Goal: Information Seeking & Learning: Compare options

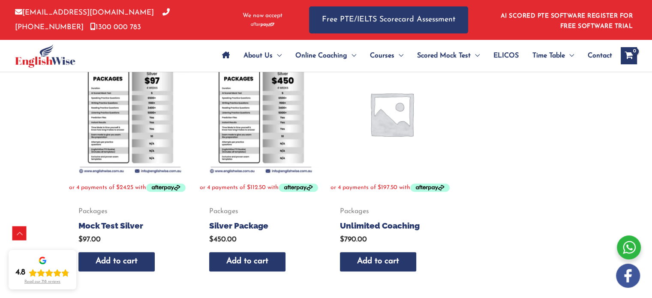
scroll to position [458, 0]
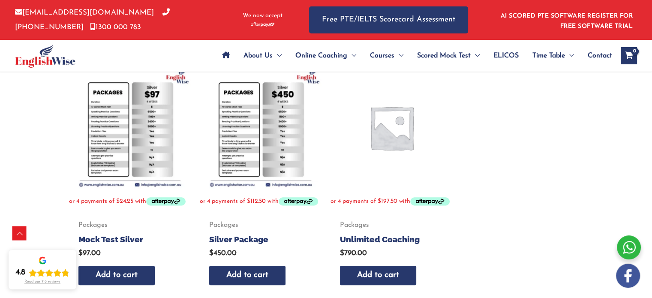
scroll to position [409, 0]
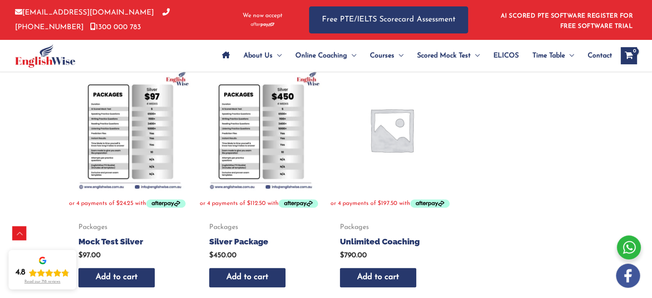
click at [142, 154] on img at bounding box center [130, 130] width 122 height 122
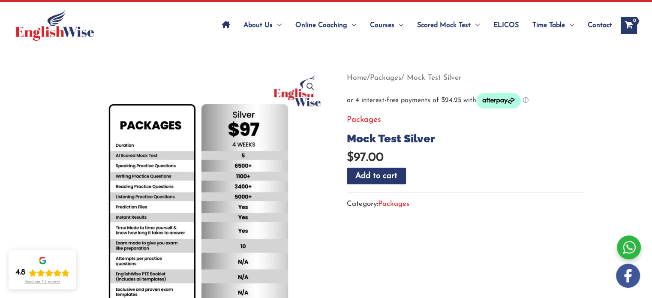
scroll to position [43, 0]
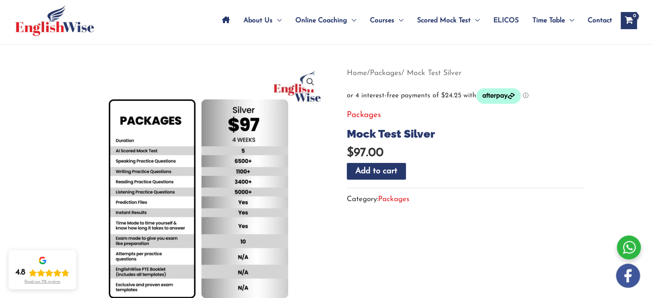
click at [156, 197] on img at bounding box center [197, 194] width 257 height 257
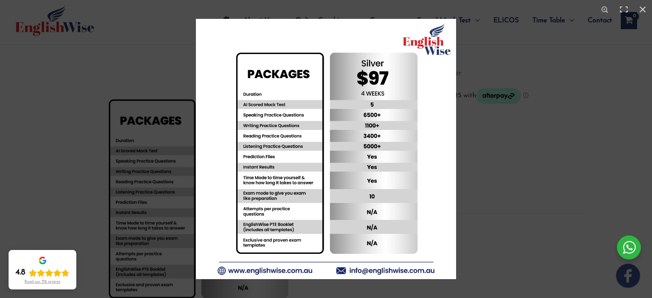
click at [238, 181] on img at bounding box center [326, 149] width 260 height 260
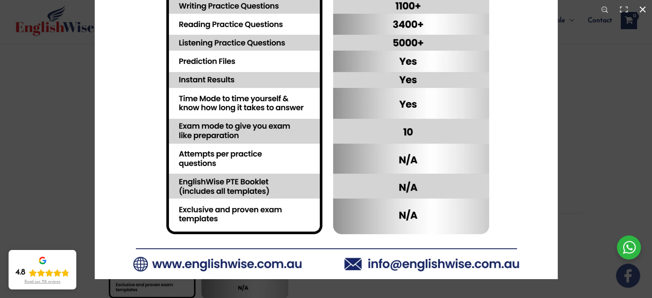
click at [76, 152] on div at bounding box center [326, 149] width 652 height 298
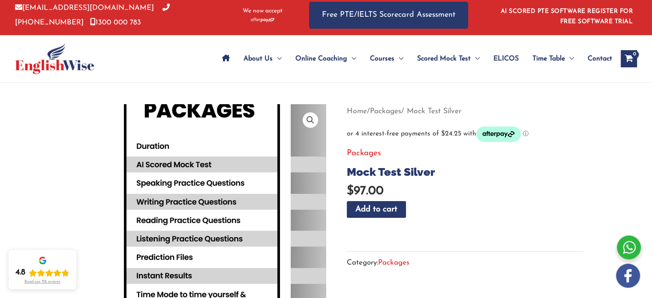
scroll to position [0, 0]
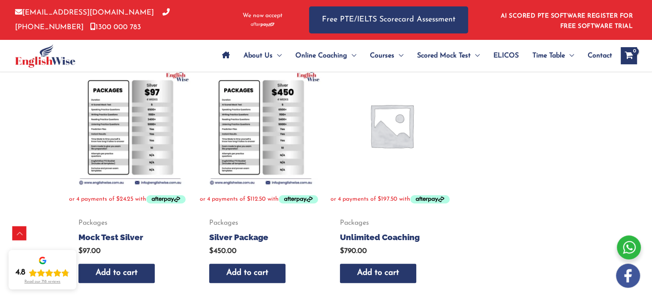
scroll to position [401, 0]
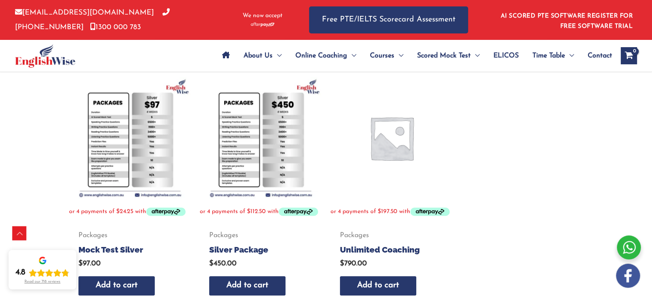
click at [242, 157] on img at bounding box center [261, 138] width 122 height 122
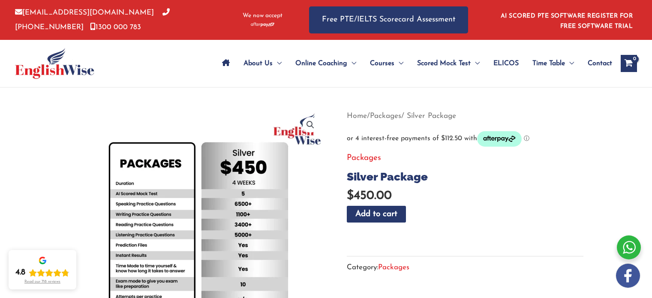
click at [197, 183] on img at bounding box center [197, 237] width 257 height 257
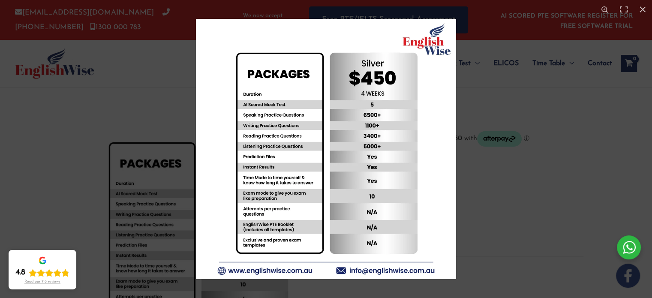
click at [280, 128] on img at bounding box center [326, 149] width 260 height 260
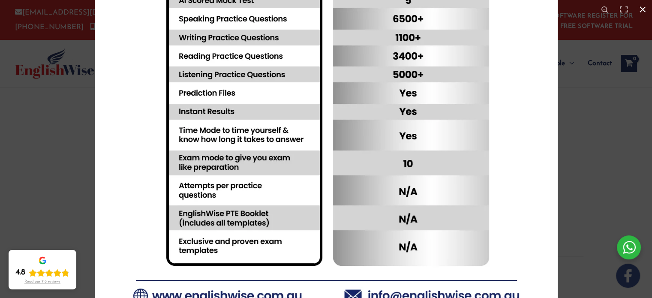
click at [69, 173] on div at bounding box center [326, 149] width 652 height 298
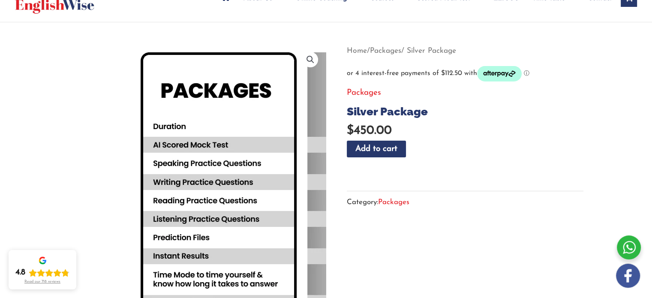
scroll to position [68, 0]
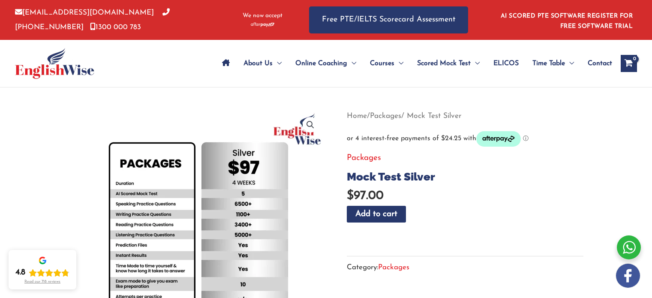
click at [238, 180] on img at bounding box center [197, 237] width 257 height 257
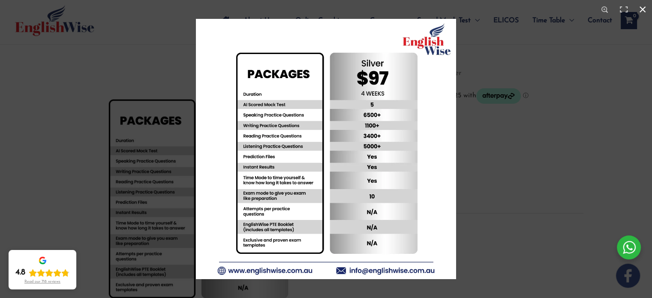
click at [48, 179] on div at bounding box center [326, 149] width 652 height 298
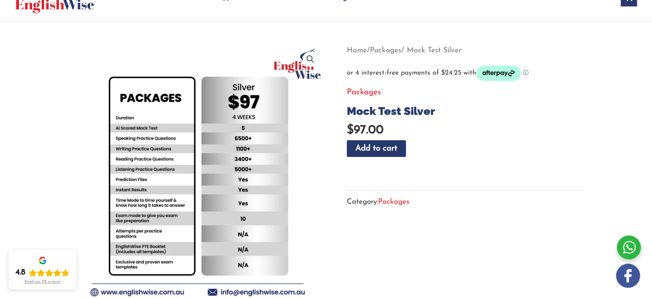
scroll to position [68, 0]
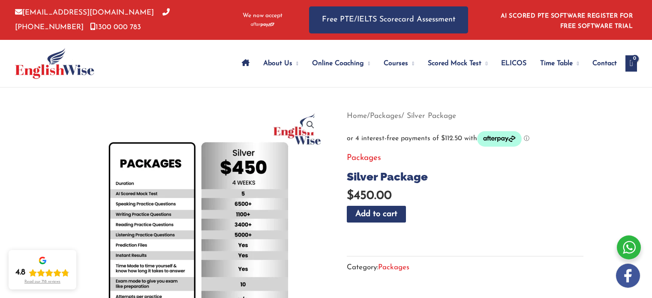
click at [203, 193] on img at bounding box center [197, 237] width 257 height 257
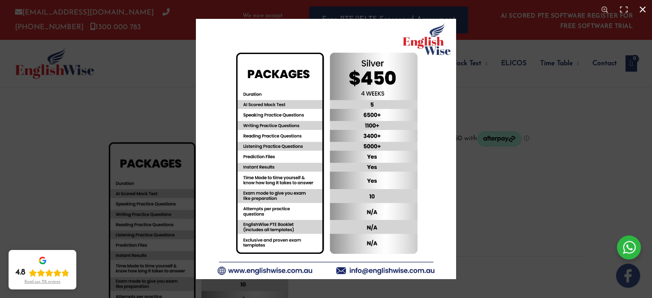
click at [51, 206] on div at bounding box center [326, 149] width 652 height 298
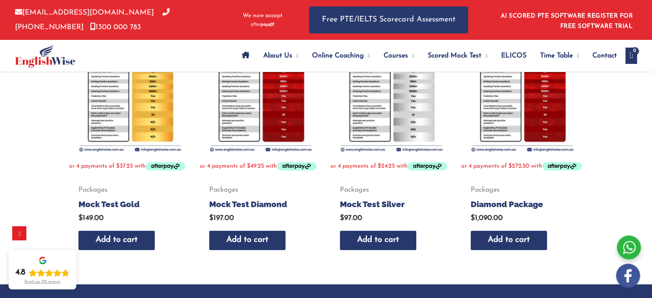
scroll to position [368, 0]
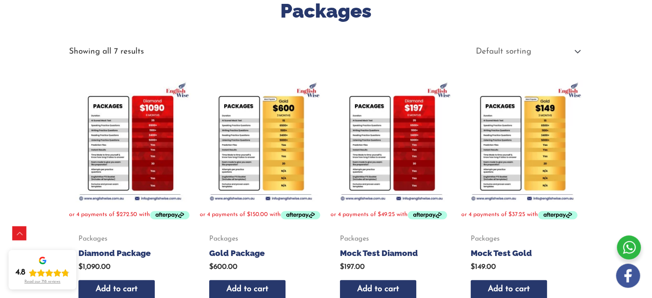
scroll to position [144, 0]
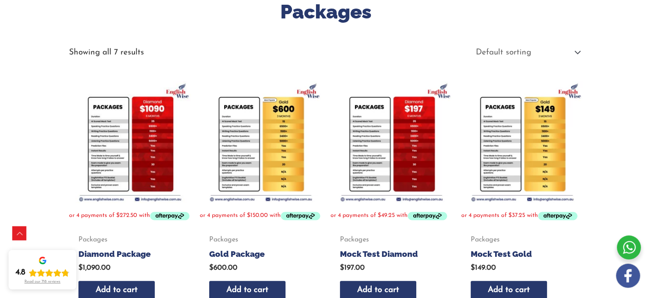
click at [531, 144] on img at bounding box center [522, 142] width 122 height 122
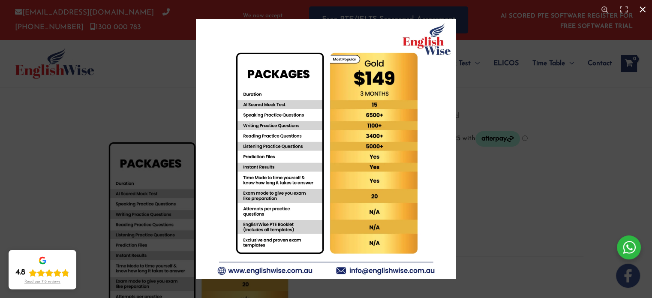
click at [99, 163] on div at bounding box center [326, 149] width 652 height 298
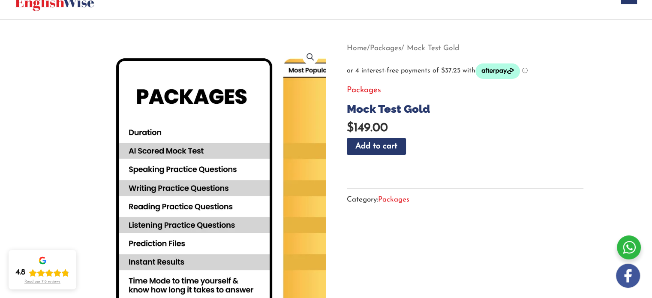
scroll to position [68, 0]
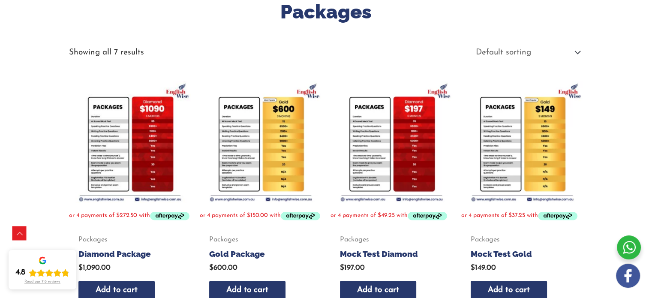
click at [378, 135] on img at bounding box center [391, 142] width 122 height 122
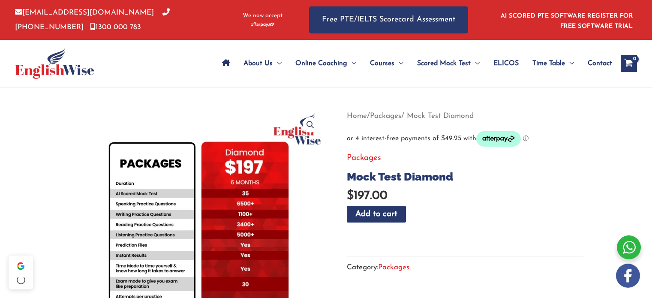
click at [207, 204] on img at bounding box center [197, 237] width 257 height 257
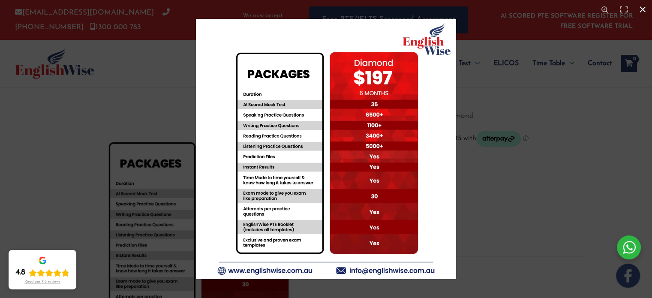
click at [69, 181] on div at bounding box center [326, 149] width 652 height 298
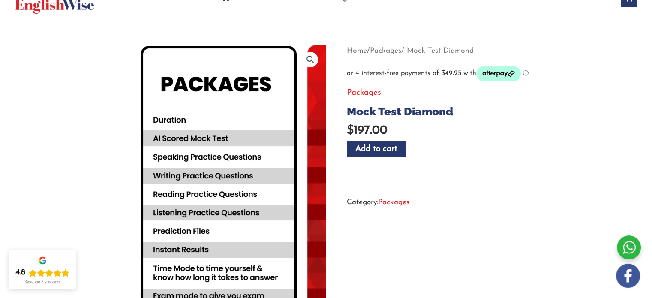
scroll to position [68, 0]
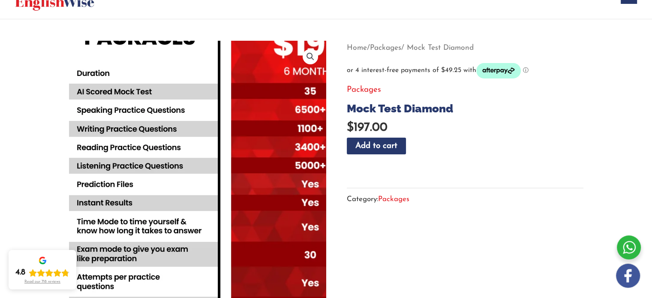
click at [164, 168] on img at bounding box center [224, 170] width 463 height 463
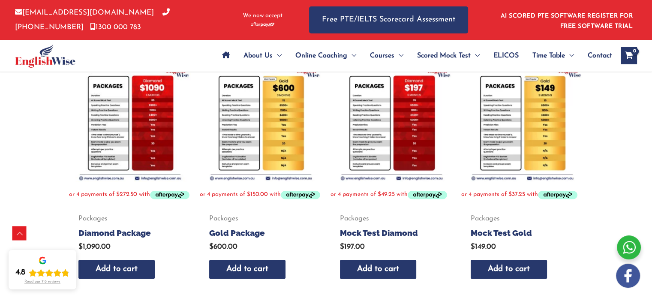
scroll to position [144, 0]
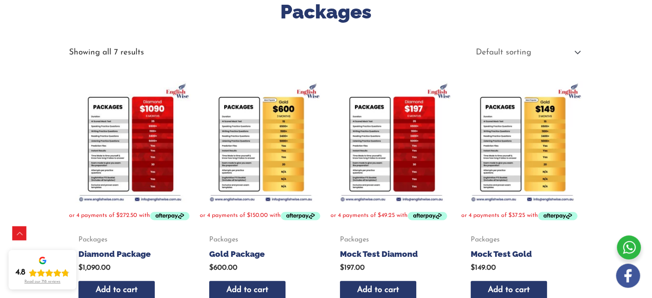
click at [410, 144] on img at bounding box center [391, 142] width 122 height 122
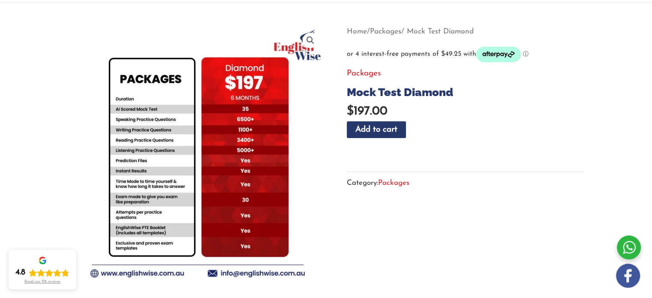
scroll to position [86, 0]
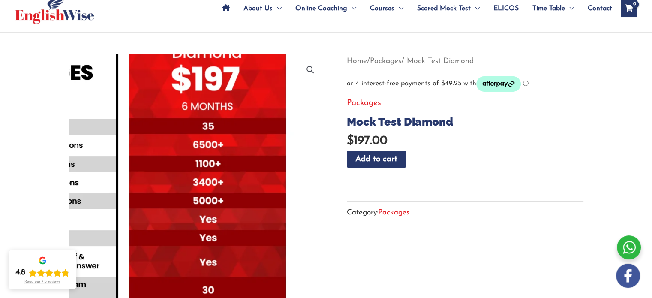
scroll to position [86, 0]
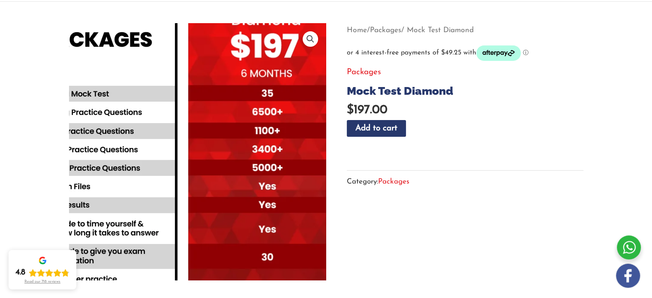
click at [217, 126] on img at bounding box center [181, 172] width 463 height 463
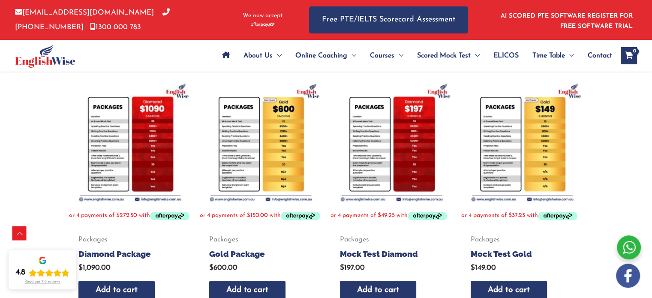
scroll to position [186, 0]
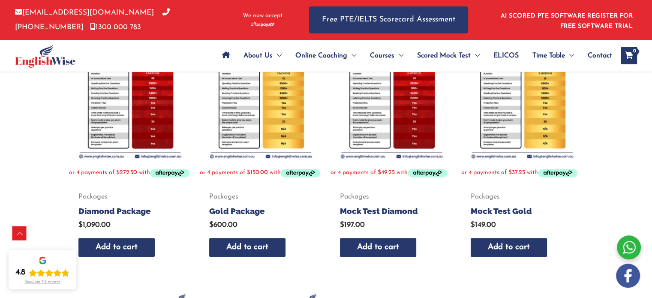
click at [372, 210] on h2 "Mock Test Diamond" at bounding box center [391, 211] width 102 height 11
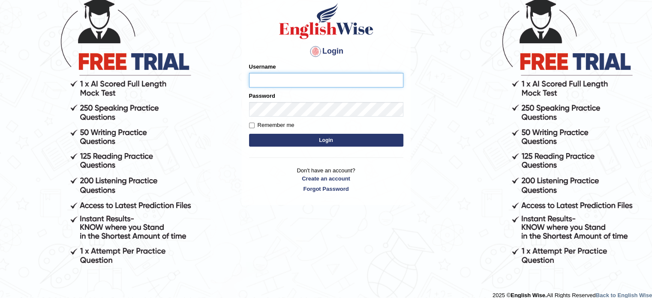
scroll to position [79, 0]
